Goal: Task Accomplishment & Management: Use online tool/utility

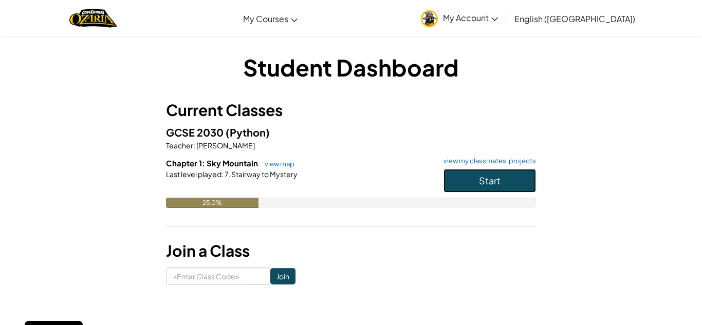
click at [490, 181] on span "Start" at bounding box center [490, 181] width 22 height 12
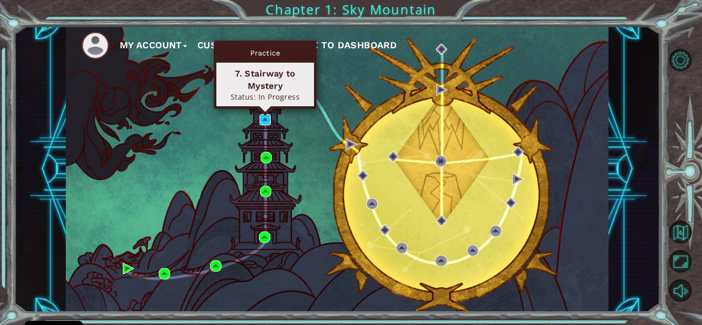
click at [261, 116] on img at bounding box center [265, 119] width 11 height 11
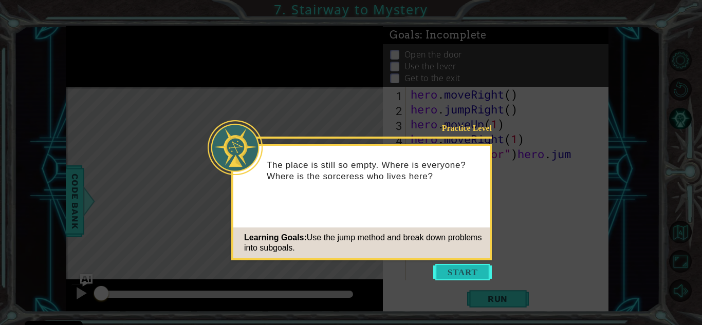
click at [452, 280] on button "Start" at bounding box center [462, 272] width 59 height 16
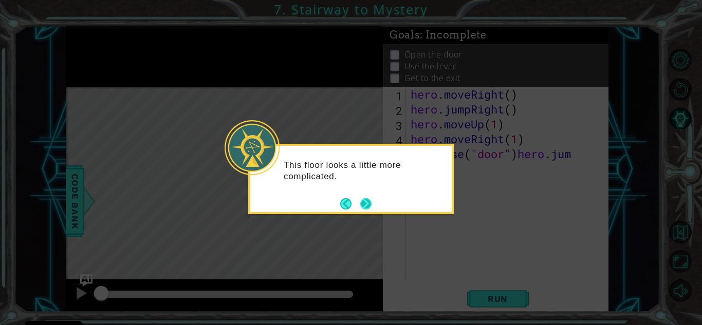
click at [367, 207] on button "Next" at bounding box center [365, 203] width 11 height 11
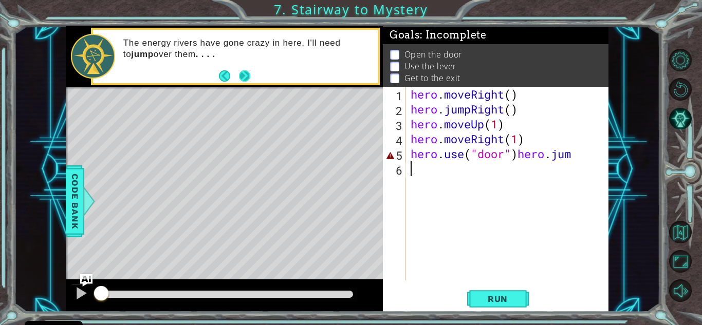
click at [243, 76] on button "Next" at bounding box center [244, 75] width 11 height 11
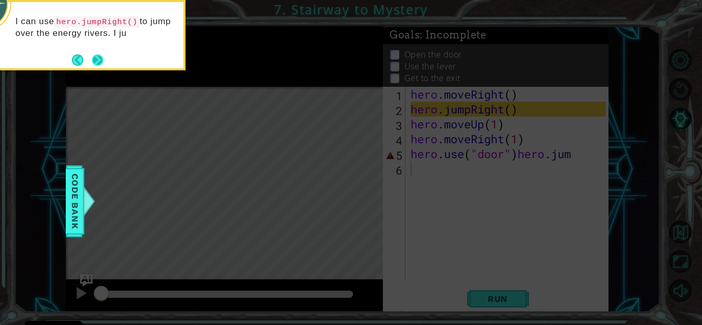
click at [101, 61] on button "Next" at bounding box center [97, 59] width 13 height 13
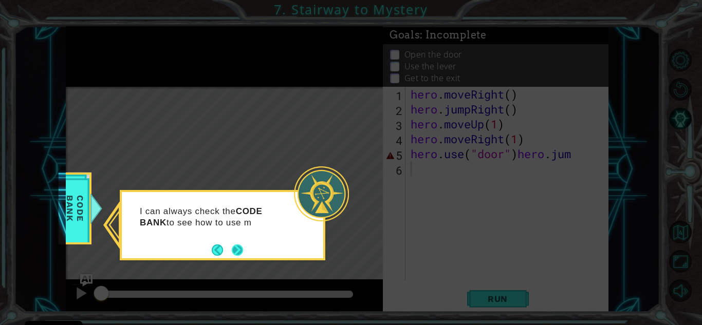
click at [233, 251] on button "Next" at bounding box center [237, 250] width 12 height 12
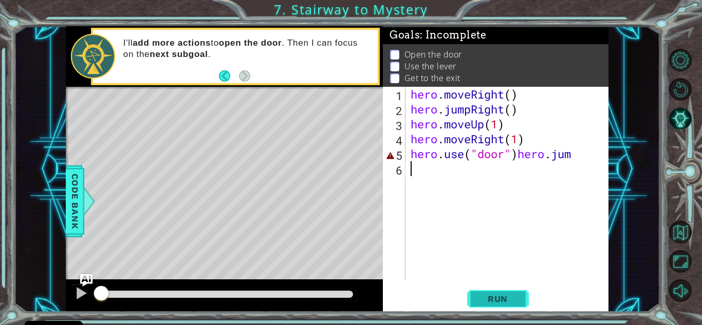
click at [481, 304] on button "Run" at bounding box center [498, 299] width 62 height 23
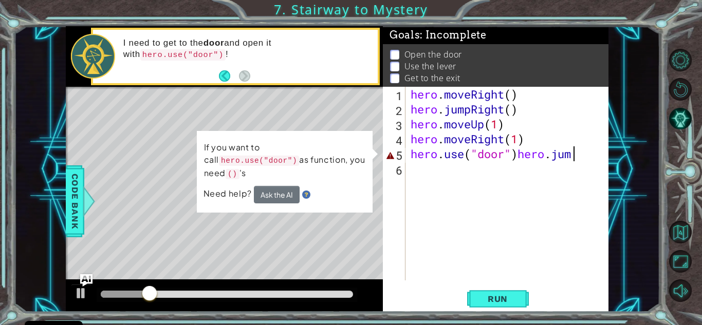
click at [583, 156] on div "hero . moveRight ( ) hero . jumpRight ( ) hero . moveUp ( 1 ) hero . moveRight …" at bounding box center [510, 199] width 202 height 224
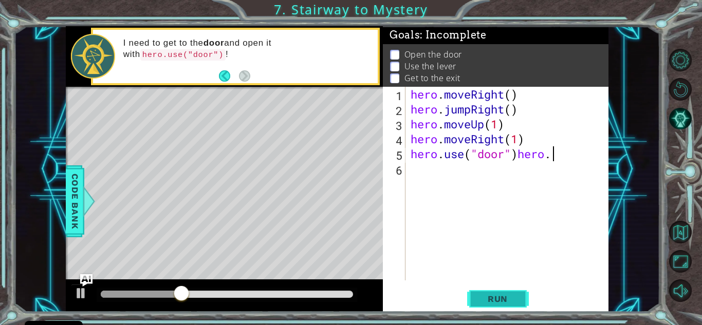
click at [487, 293] on button "Run" at bounding box center [498, 299] width 62 height 23
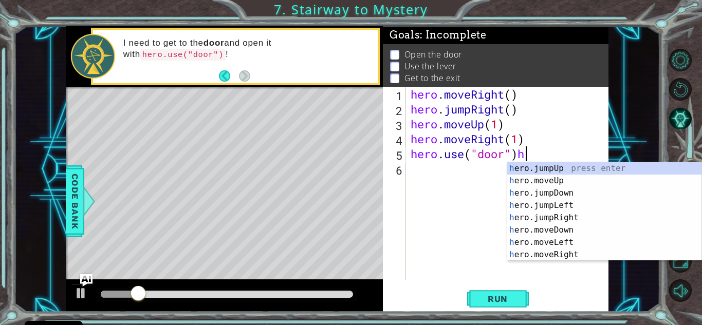
type textarea "hero.use("door")"
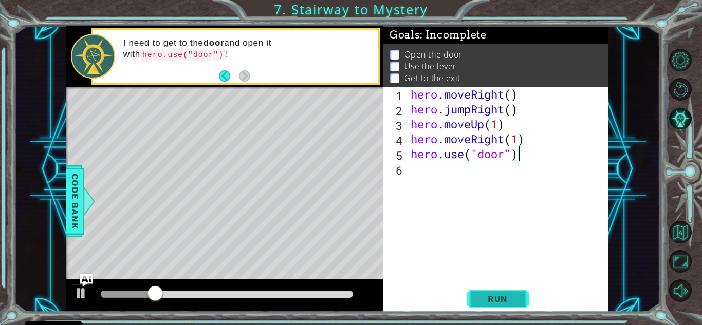
click at [513, 288] on button "Run" at bounding box center [498, 299] width 62 height 23
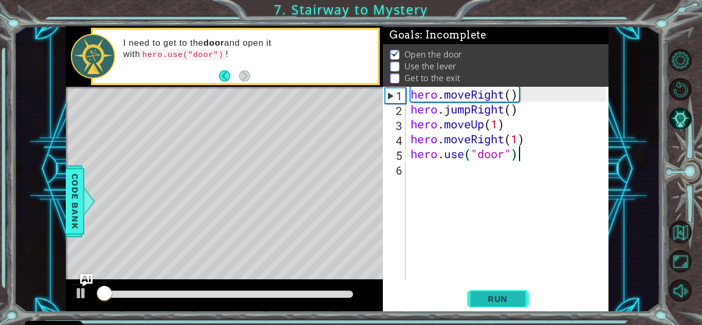
scroll to position [1, 0]
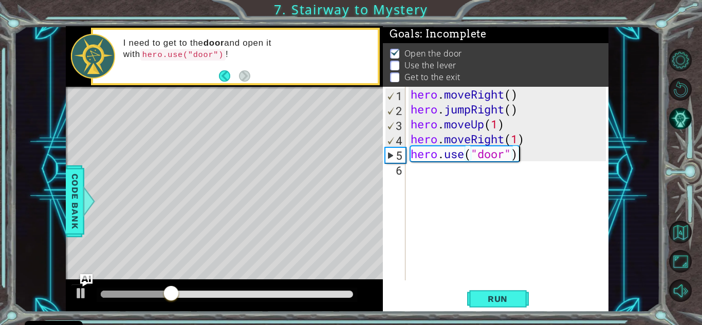
click at [454, 178] on div "hero . moveRight ( ) hero . jumpRight ( ) hero . moveUp ( 1 ) hero . moveRight …" at bounding box center [510, 199] width 202 height 224
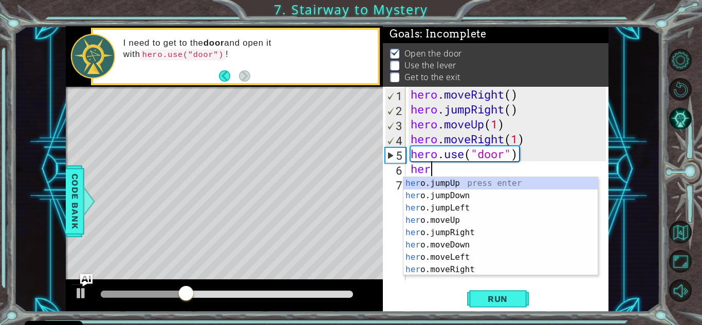
scroll to position [0, 1]
click at [462, 229] on div "hero .jumpUp press enter hero .jumpDown press enter hero .jumpLeft press enter …" at bounding box center [500, 238] width 194 height 123
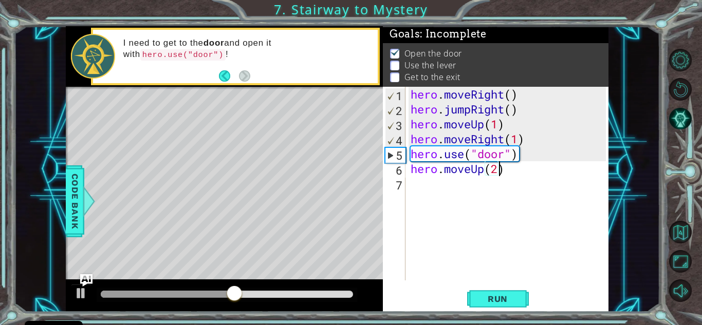
type textarea "hero.moveUp(2)"
click at [476, 191] on div "hero . moveRight ( ) hero . jumpRight ( ) hero . moveUp ( 1 ) hero . moveRight …" at bounding box center [510, 199] width 202 height 224
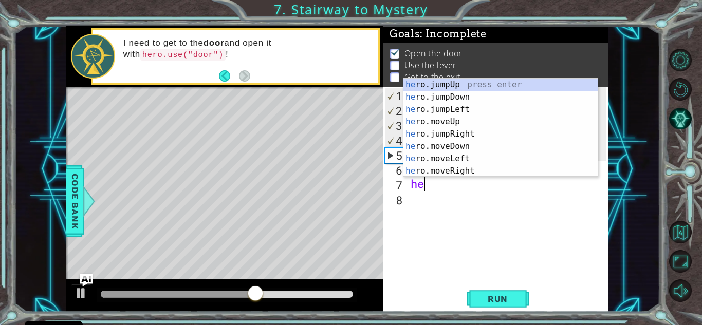
scroll to position [0, 1]
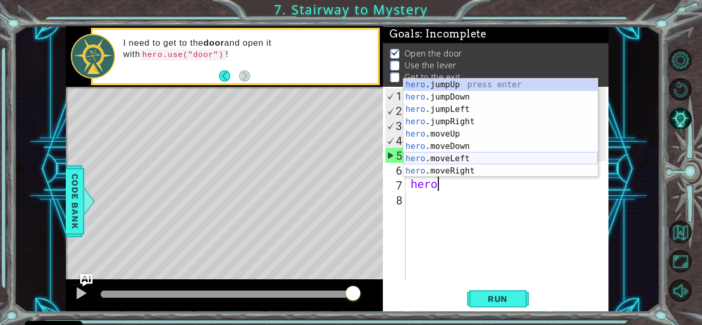
click at [474, 159] on div "hero .jumpUp press enter hero .jumpDown press enter hero .jumpLeft press enter …" at bounding box center [500, 140] width 194 height 123
type textarea "hero.moveLeft(1)"
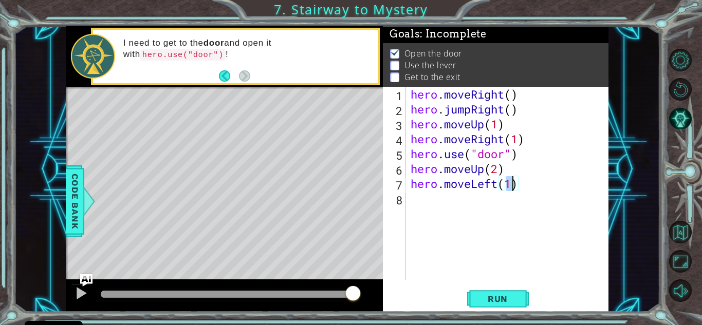
click at [421, 205] on div "hero . moveRight ( ) hero . jumpRight ( ) hero . moveUp ( 1 ) hero . moveRight …" at bounding box center [510, 199] width 202 height 224
click at [444, 202] on div "hero . moveRight ( ) hero . jumpRight ( ) hero . moveUp ( 1 ) hero . moveRight …" at bounding box center [510, 199] width 202 height 224
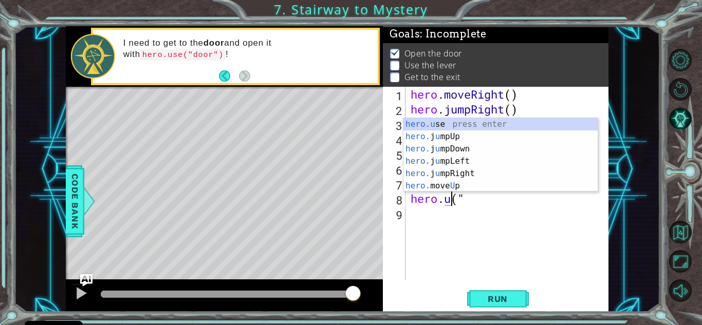
scroll to position [0, 2]
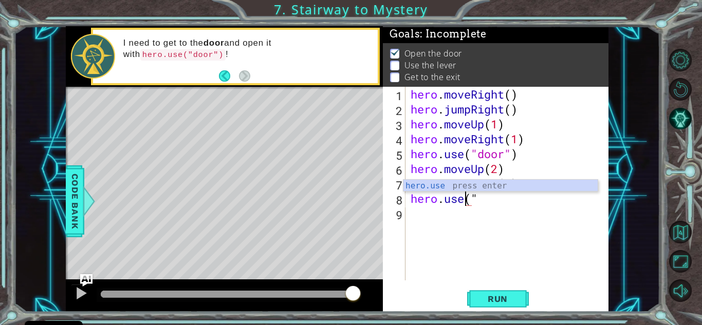
click at [489, 205] on div "hero . moveRight ( ) hero . jumpRight ( ) hero . moveUp ( 1 ) hero . moveRight …" at bounding box center [510, 199] width 202 height 224
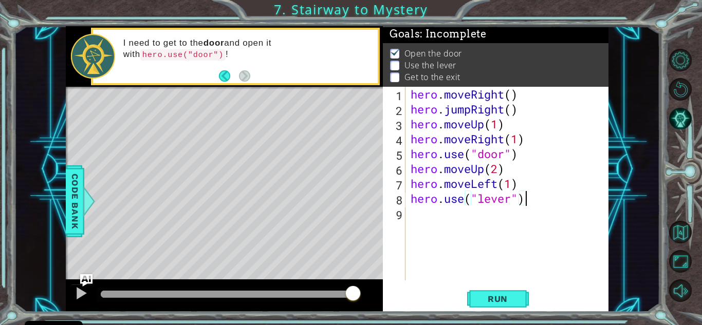
scroll to position [0, 5]
type textarea "hero.use("lever")"
click at [505, 292] on button "Run" at bounding box center [498, 299] width 62 height 23
